Goal: Task Accomplishment & Management: Use online tool/utility

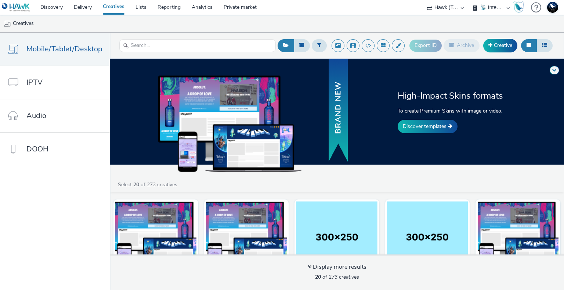
select select "2fc77e36-bb93-4aa3-9dff-dcb08e02eac6"
select select "2405a9d4-3350-4458-8d06-44f78962fa76"
click at [438, 129] on link "Discover templates" at bounding box center [428, 126] width 60 height 13
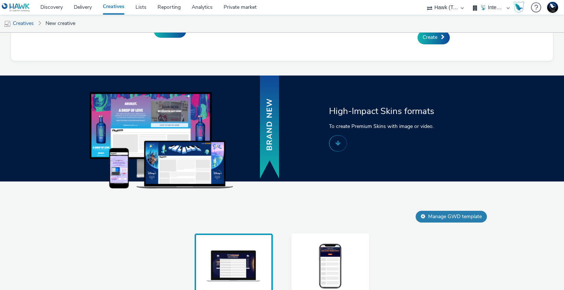
scroll to position [407, 0]
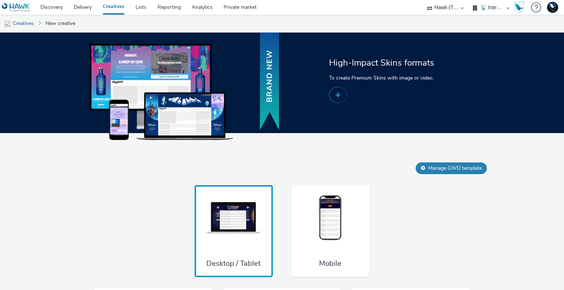
click at [429, 6] on div "75 Media A8 Media Group ABI Media Abkom AB Abovo Ace & Tate Ad-on Media Nordic …" at bounding box center [445, 7] width 44 height 15
click at [443, 6] on select "75 Media A8 Media Group ABI Media Abkom AB Abovo Ace & Tate Ad-on Media Nordic …" at bounding box center [445, 7] width 44 height 15
select select "ac009755-aa48-4799-8050-7a339a378eb8"
click at [423, 0] on select "75 Media A8 Media Group ABI Media Abkom AB Abovo Ace & Tate Ad-on Media Nordic …" at bounding box center [445, 7] width 44 height 15
select select "d3406a9b-95e8-409c-967d-04bb2c697fe0"
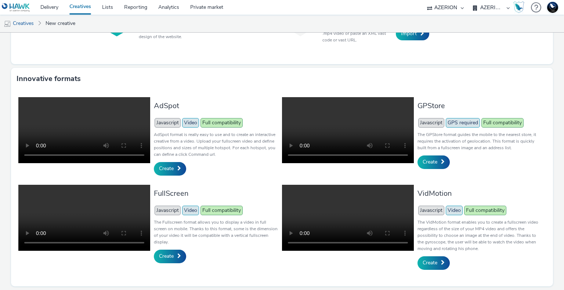
scroll to position [132, 0]
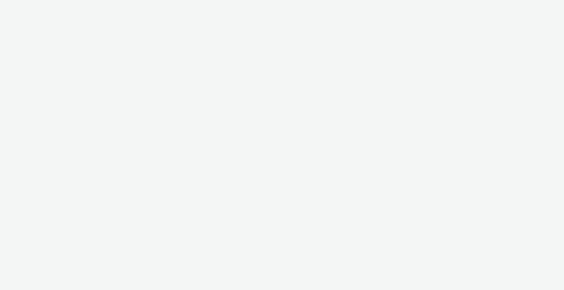
select select "ac009755-aa48-4799-8050-7a339a378eb8"
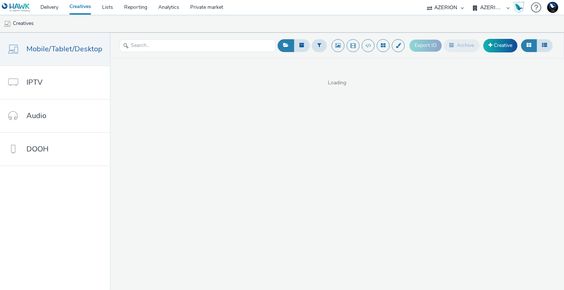
click at [491, 8] on select "AZERION AZERION APAC AZERION AUSTRIA AZERION BEL - ADEXPERTS AZERION BRAZIL AZE…" at bounding box center [491, 7] width 44 height 15
select select "974f22a8-96bf-4ab0-903c-b2da3aad1b4f"
click at [469, 0] on select "AZERION AZERION APAC AZERION AUSTRIA AZERION BEL - ADEXPERTS AZERION BRAZIL AZE…" at bounding box center [491, 7] width 44 height 15
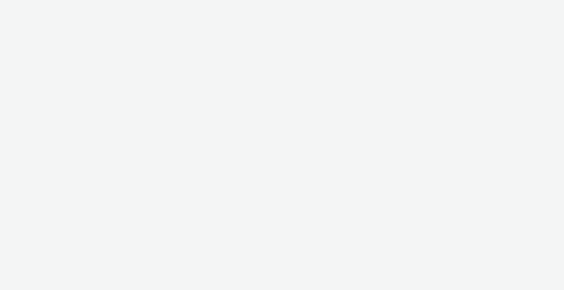
select select "ac009755-aa48-4799-8050-7a339a378eb8"
select select "974f22a8-96bf-4ab0-903c-b2da3aad1b4f"
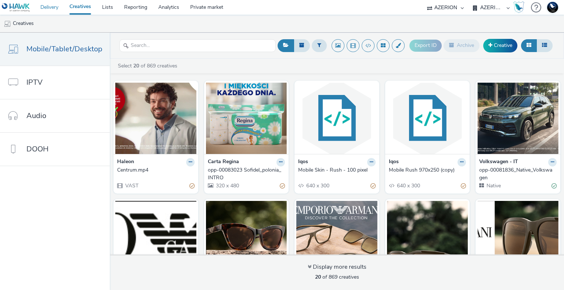
click at [46, 7] on link "Delivery" at bounding box center [49, 7] width 29 height 15
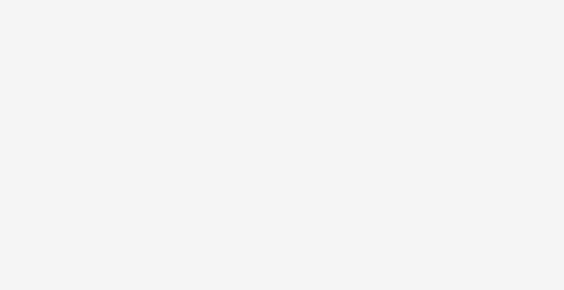
select select "ac009755-aa48-4799-8050-7a339a378eb8"
select select "974f22a8-96bf-4ab0-903c-b2da3aad1b4f"
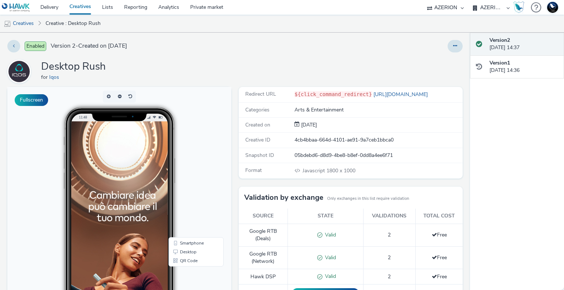
scroll to position [110, 0]
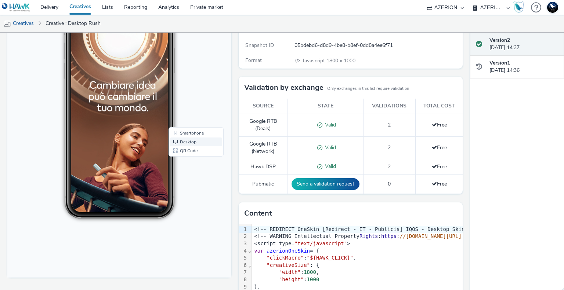
click at [185, 142] on span "Desktop" at bounding box center [188, 142] width 17 height 4
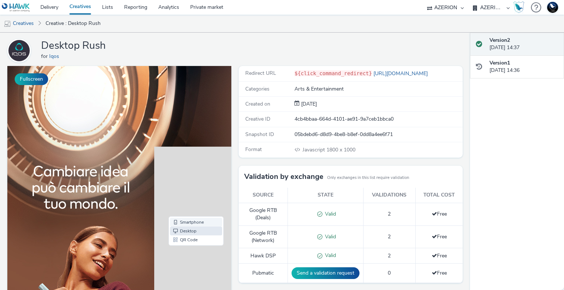
scroll to position [0, 0]
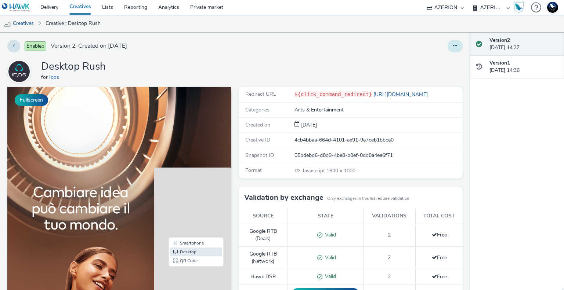
click at [453, 47] on icon at bounding box center [455, 45] width 4 height 5
click at [424, 61] on link "Edit" at bounding box center [434, 61] width 55 height 15
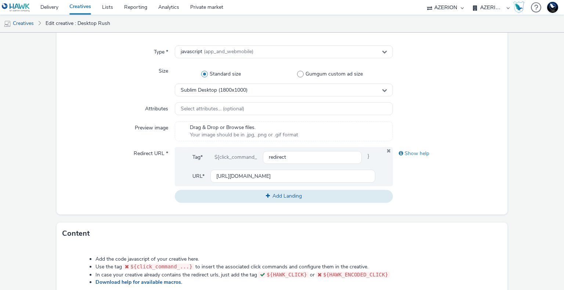
scroll to position [362, 0]
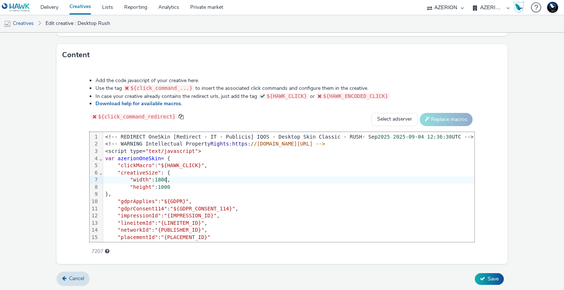
click at [227, 177] on div ""width" : 1800 ," at bounding box center [288, 180] width 371 height 7
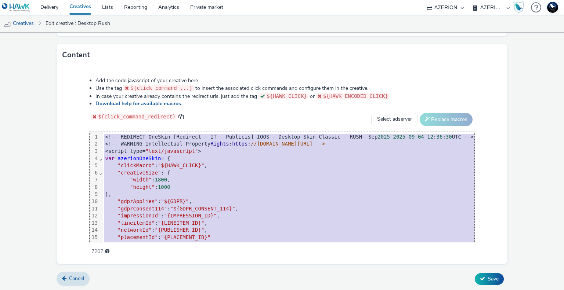
copy div "<!-- REDIRECT OneSkin [Redirect - IT - Publicis] IQOS - Desktop Skin Classic - …"
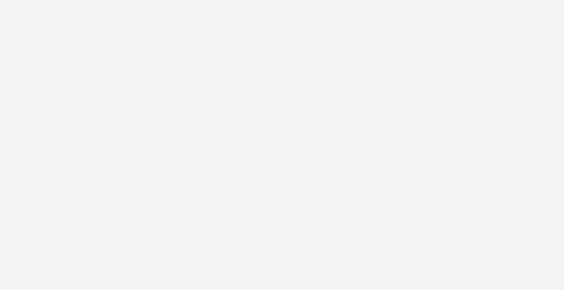
select select "ac009755-aa48-4799-8050-7a339a378eb8"
select select "974f22a8-96bf-4ab0-903c-b2da3aad1b4f"
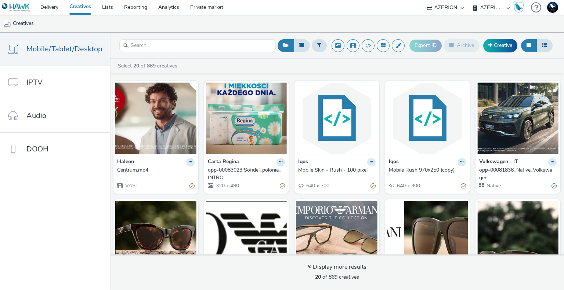
click at [445, 7] on select "75 Media A8 Media Group ABI Media Abkom AB Abovo Ace & Tate Ad-on Media Nordic …" at bounding box center [445, 7] width 44 height 15
select select "2fc77e36-bb93-4aa3-9dff-dcb08e02eac6"
click at [423, 0] on select "75 Media A8 Media Group ABI Media Abkom AB Abovo Ace & Tate Ad-on Media Nordic …" at bounding box center [445, 7] width 44 height 15
select select "2405a9d4-3350-4458-8d06-44f78962fa76"
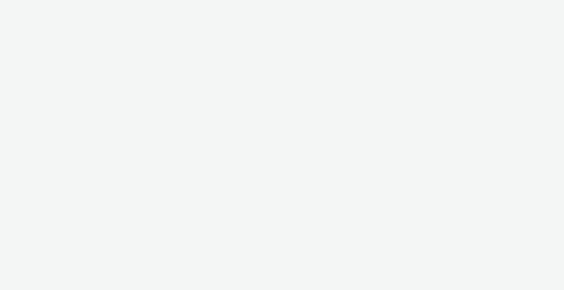
select select "ac009755-aa48-4799-8050-7a339a378eb8"
select select "974f22a8-96bf-4ab0-903c-b2da3aad1b4f"
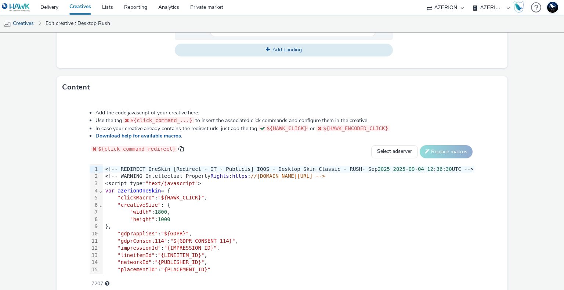
scroll to position [362, 0]
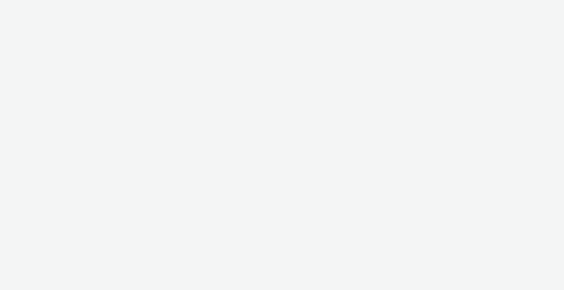
select select "ac009755-aa48-4799-8050-7a339a378eb8"
select select "974f22a8-96bf-4ab0-903c-b2da3aad1b4f"
select select "2fc77e36-bb93-4aa3-9dff-dcb08e02eac6"
select select "2405a9d4-3350-4458-8d06-44f78962fa76"
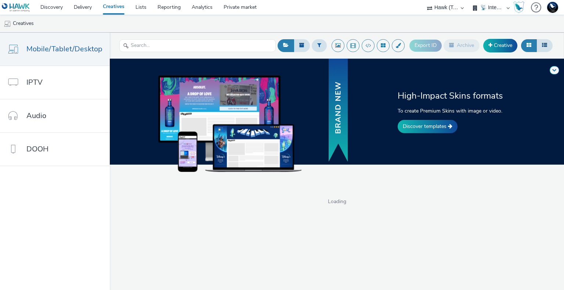
click at [502, 7] on select "🇧🇪 Team BE 🇩🇪 Team DE 🇫🇷 Team FR 🇬🇧 Team UK 🌍 Demonstration 📡 Integration tests…" at bounding box center [491, 7] width 44 height 15
click at [469, 0] on select "🇧🇪 Team BE 🇩🇪 Team DE 🇫🇷 Team FR 🇬🇧 Team UK 🌍 Demonstration 📡 Integration tests…" at bounding box center [491, 7] width 44 height 15
click at [424, 127] on link "Discover templates" at bounding box center [428, 126] width 60 height 13
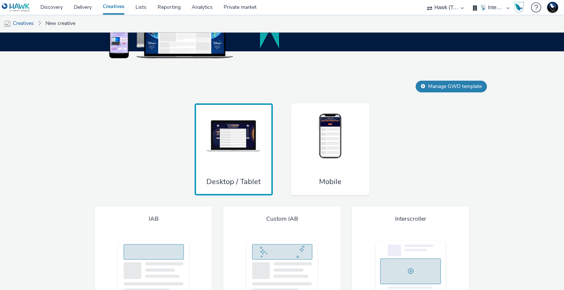
scroll to position [542, 0]
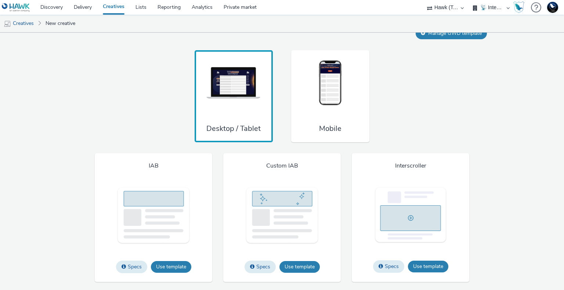
click at [245, 94] on img at bounding box center [233, 83] width 55 height 48
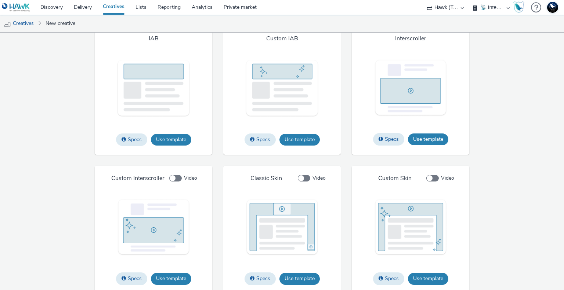
scroll to position [726, 0]
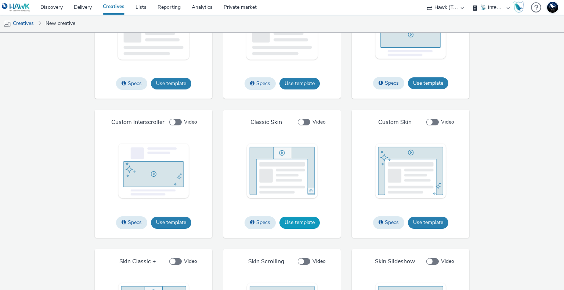
click at [299, 221] on button "Use template" at bounding box center [299, 223] width 40 height 12
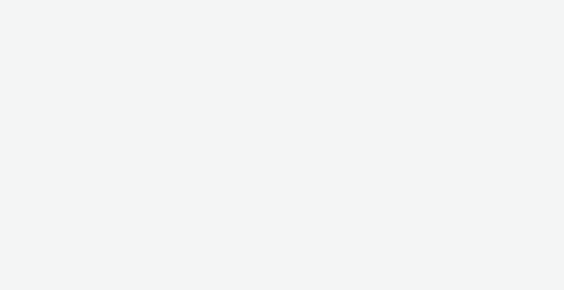
select select "2fc77e36-bb93-4aa3-9dff-dcb08e02eac6"
select select "2405a9d4-3350-4458-8d06-44f78962fa76"
select select "2fc77e36-bb93-4aa3-9dff-dcb08e02eac6"
select select "2405a9d4-3350-4458-8d06-44f78962fa76"
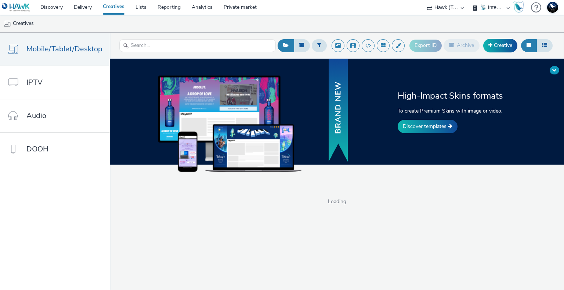
click at [555, 69] on span at bounding box center [554, 70] width 4 height 4
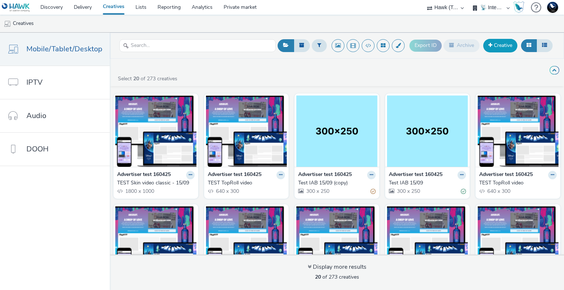
click at [493, 49] on link "Creative" at bounding box center [500, 45] width 34 height 13
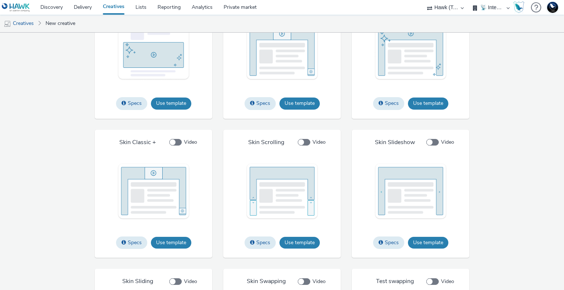
scroll to position [698, 0]
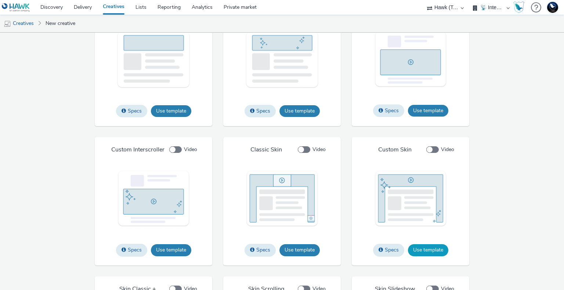
click at [426, 250] on button "Use template" at bounding box center [428, 250] width 40 height 12
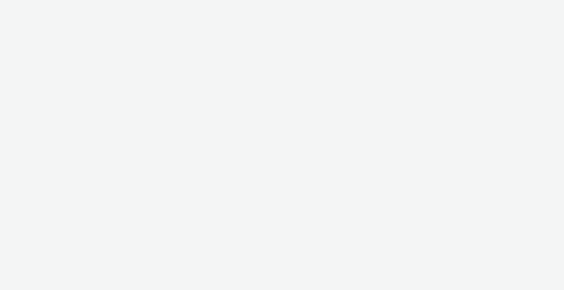
select select "2fc77e36-bb93-4aa3-9dff-dcb08e02eac6"
select select "2405a9d4-3350-4458-8d06-44f78962fa76"
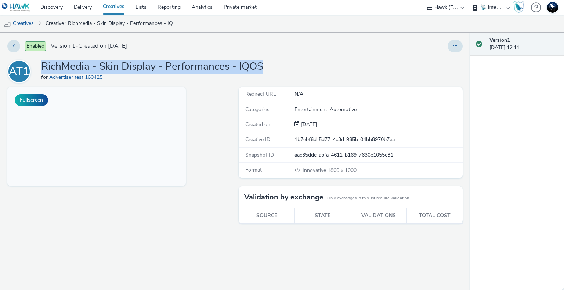
drag, startPoint x: 43, startPoint y: 65, endPoint x: 262, endPoint y: 68, distance: 219.2
click at [262, 68] on h1 "RichMedia - Skin Display - Performances - IQOS" at bounding box center [152, 67] width 222 height 14
copy h1 "RichMedia - Skin Display - Performances - IQOS"
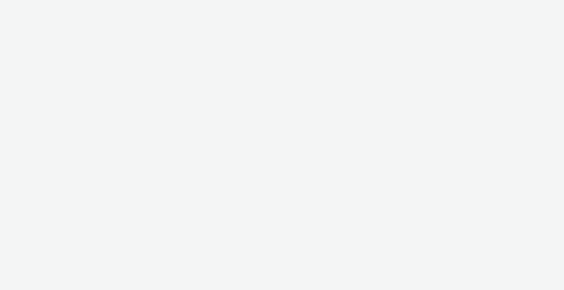
select select "ac009755-aa48-4799-8050-7a339a378eb8"
select select "974f22a8-96bf-4ab0-903c-b2da3aad1b4f"
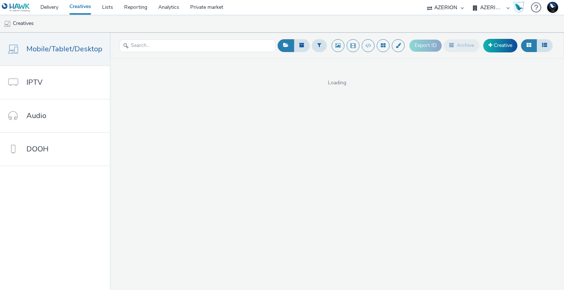
select select "ac009755-aa48-4799-8050-7a339a378eb8"
select select "974f22a8-96bf-4ab0-903c-b2da3aad1b4f"
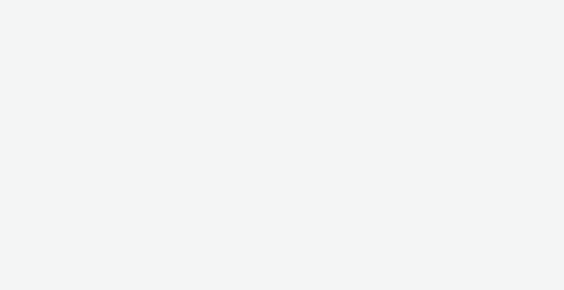
select select "ac009755-aa48-4799-8050-7a339a378eb8"
select select "974f22a8-96bf-4ab0-903c-b2da3aad1b4f"
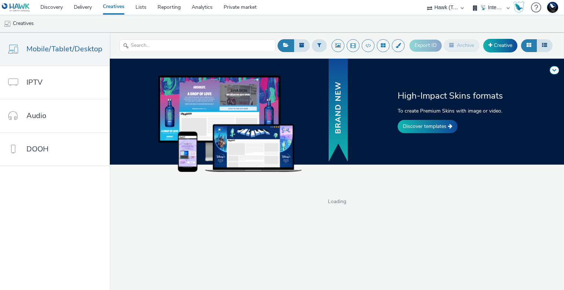
select select "2fc77e36-bb93-4aa3-9dff-dcb08e02eac6"
select select "2405a9d4-3350-4458-8d06-44f78962fa76"
select select "2fc77e36-bb93-4aa3-9dff-dcb08e02eac6"
select select "2405a9d4-3350-4458-8d06-44f78962fa76"
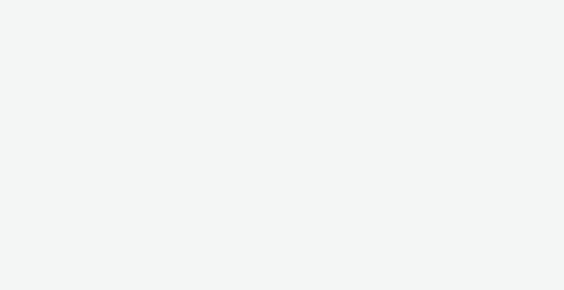
select select "2fc77e36-bb93-4aa3-9dff-dcb08e02eac6"
select select "2405a9d4-3350-4458-8d06-44f78962fa76"
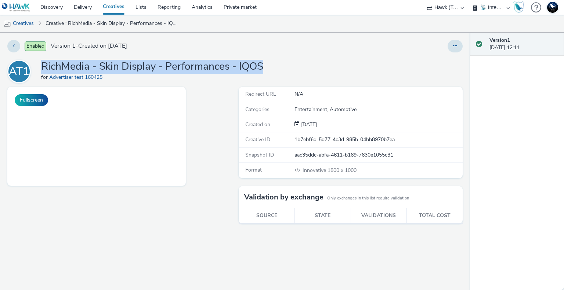
drag, startPoint x: 95, startPoint y: 66, endPoint x: 264, endPoint y: 67, distance: 168.1
click at [264, 66] on div "AT1 RichMedia - Skin Display - Performances - IQOS for Advertiser test 160425" at bounding box center [234, 71] width 455 height 23
copy h1 "RichMedia - Skin Display - Performances - IQOS"
